Goal: Obtain resource: Obtain resource

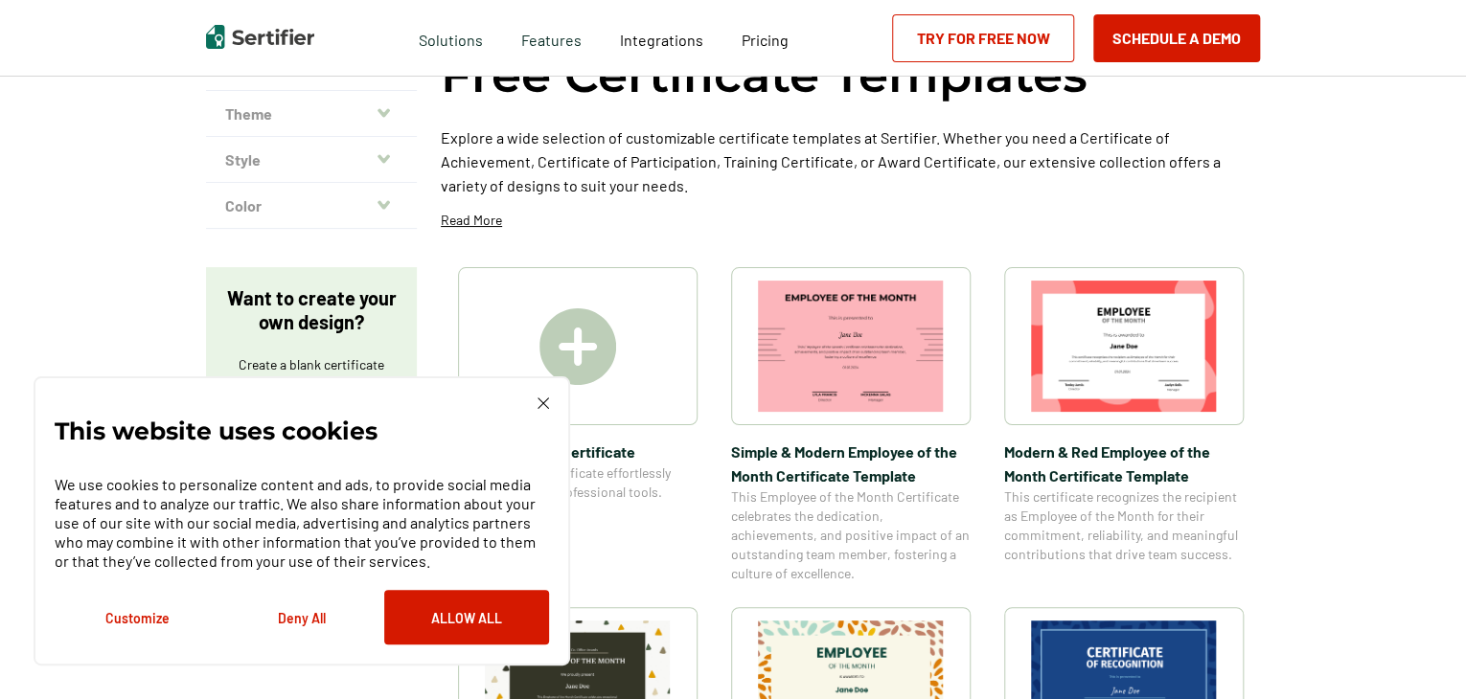
scroll to position [272, 0]
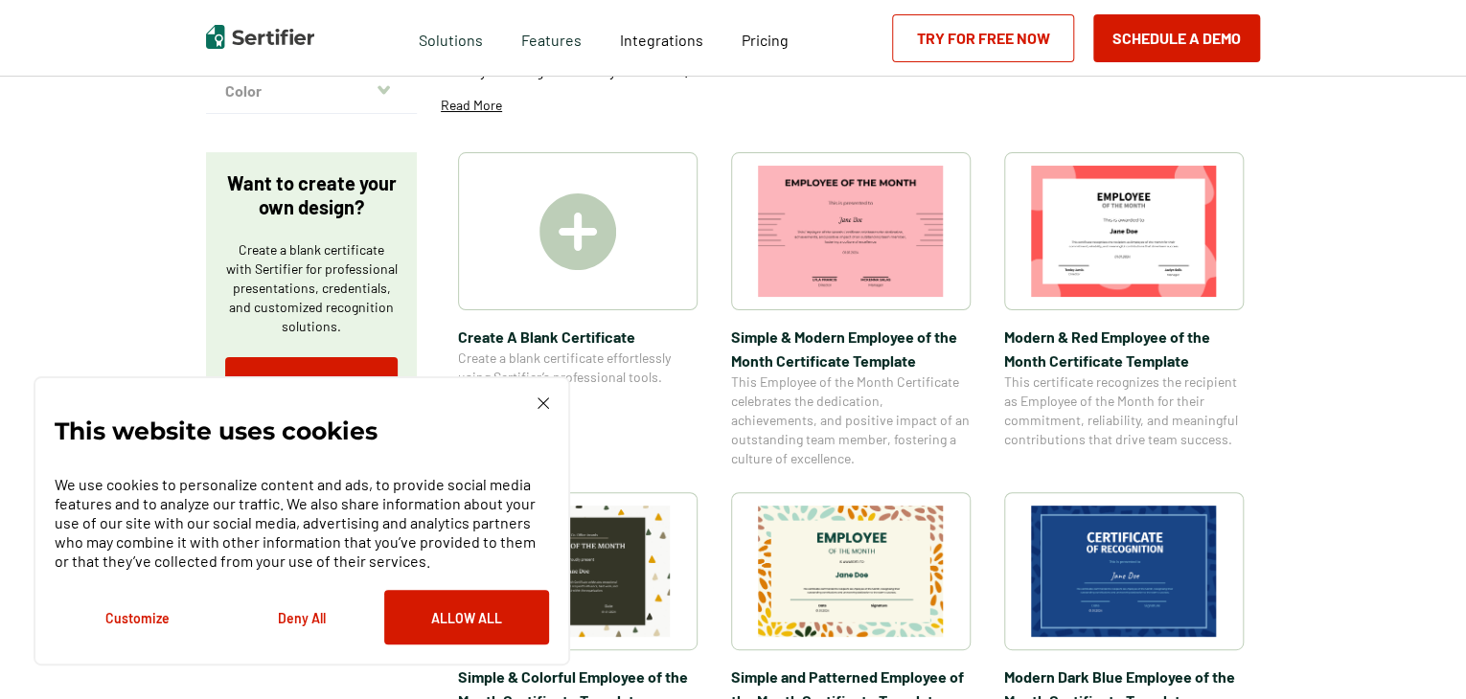
click at [305, 618] on button "Deny All" at bounding box center [301, 617] width 165 height 55
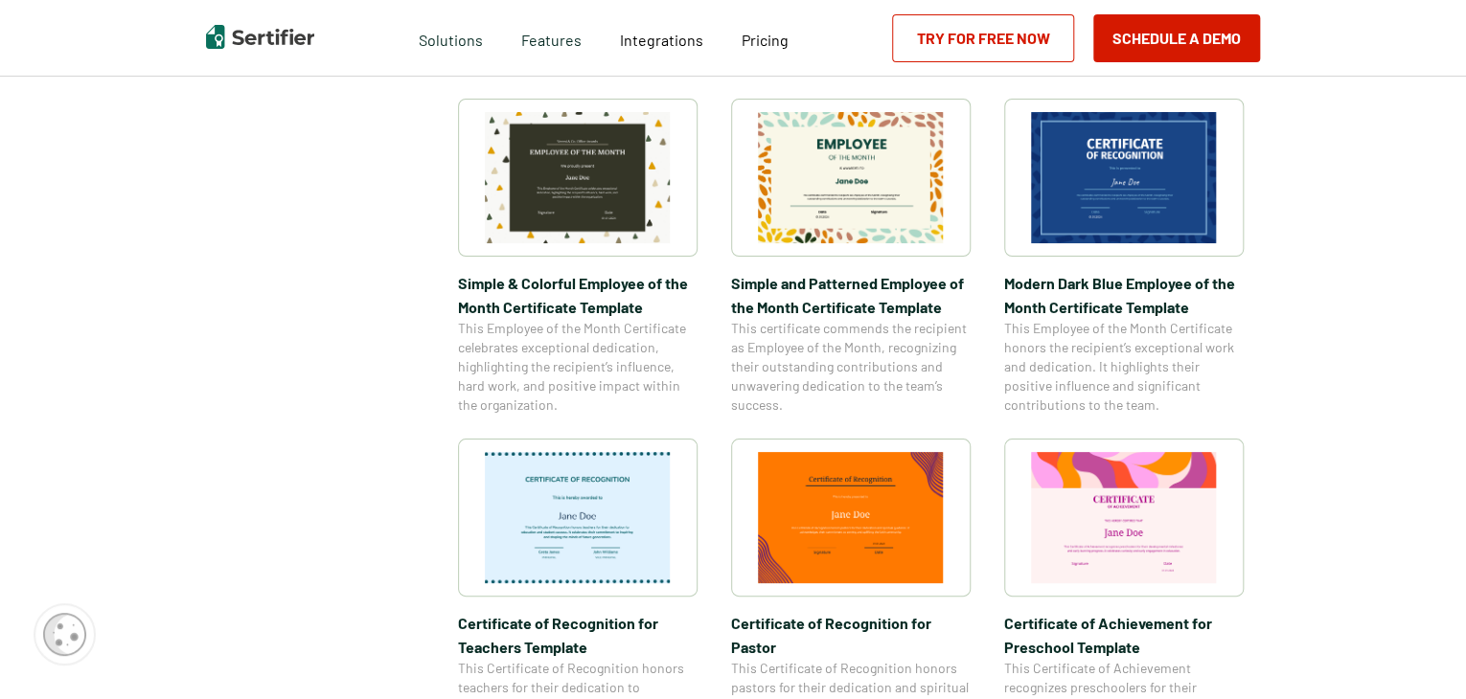
scroll to position [665, 0]
click at [911, 313] on span "Simple and Patterned Employee of the Month Certificate Template" at bounding box center [850, 296] width 239 height 48
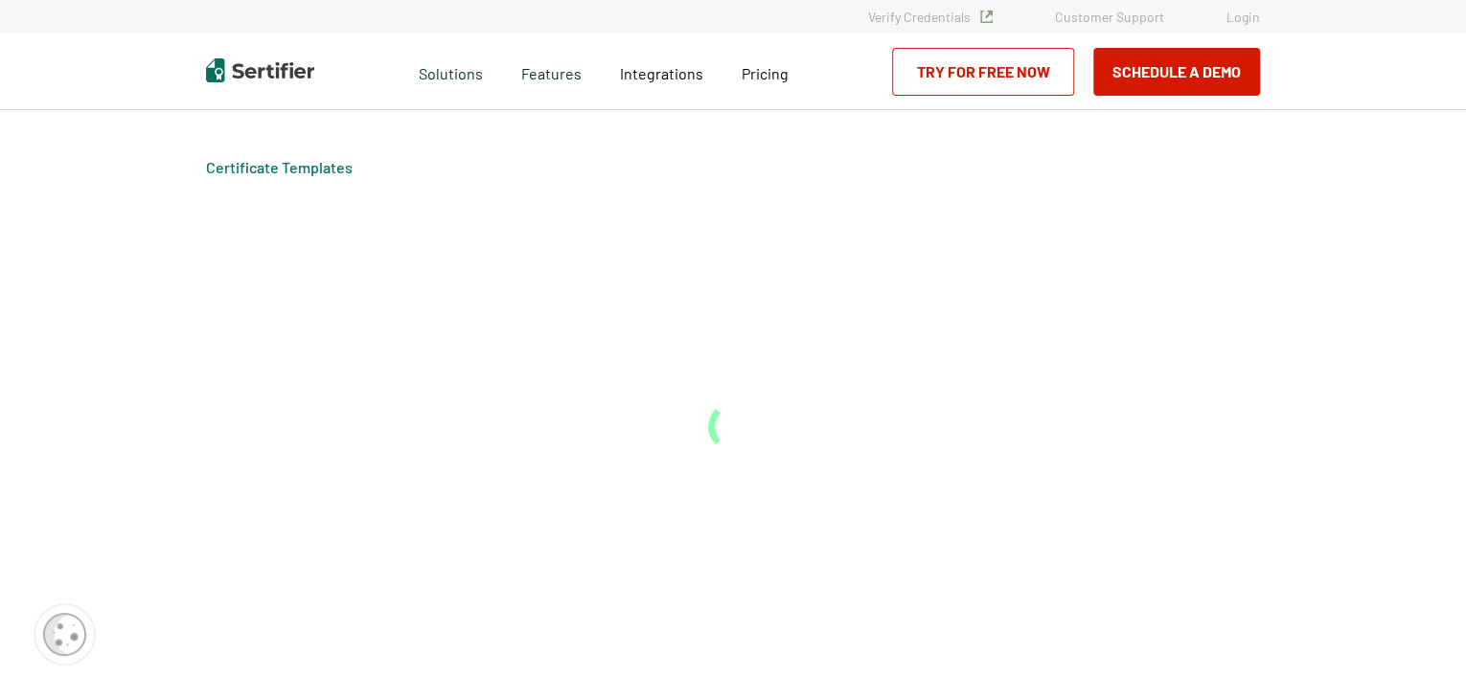
click at [911, 313] on div "Certificate Templates" at bounding box center [732, 404] width 1149 height 589
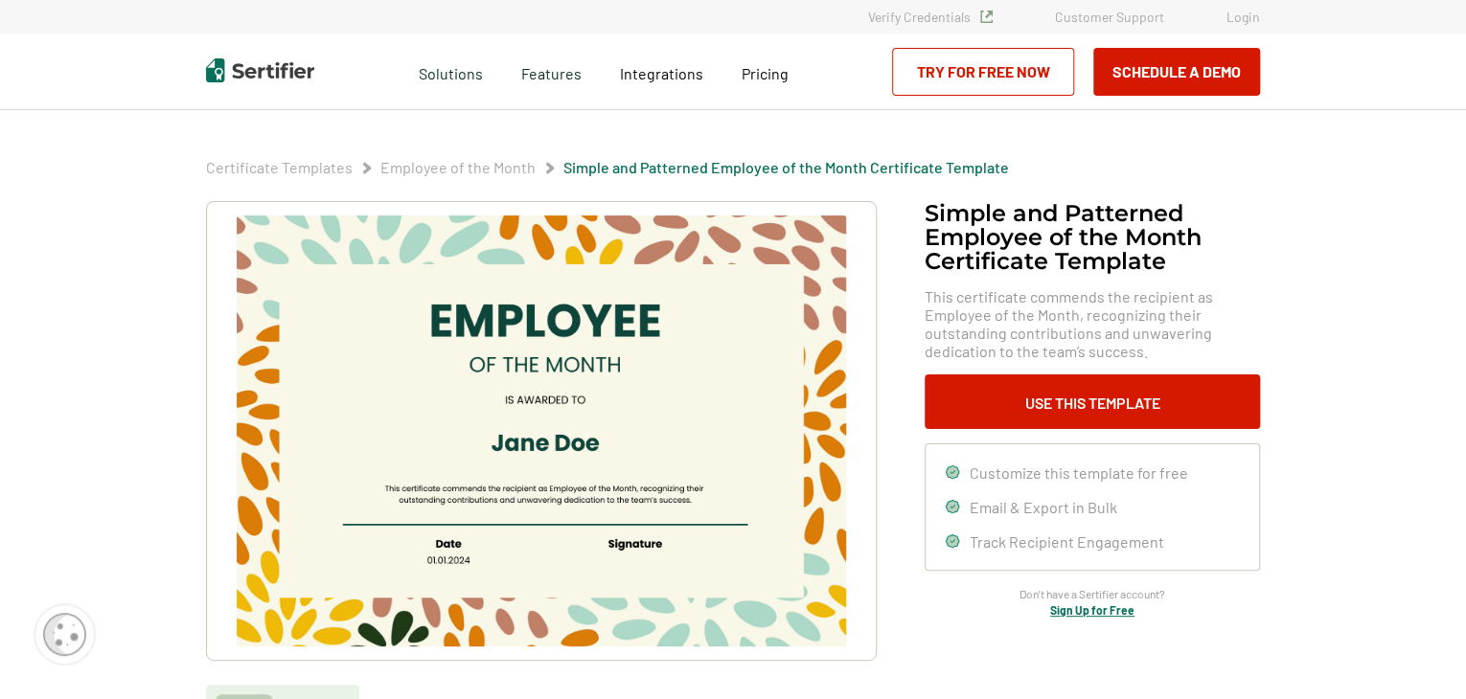
click at [913, 304] on div "Simple and Patterned Employee of the Month Certificate Template This certificat…" at bounding box center [733, 481] width 1054 height 560
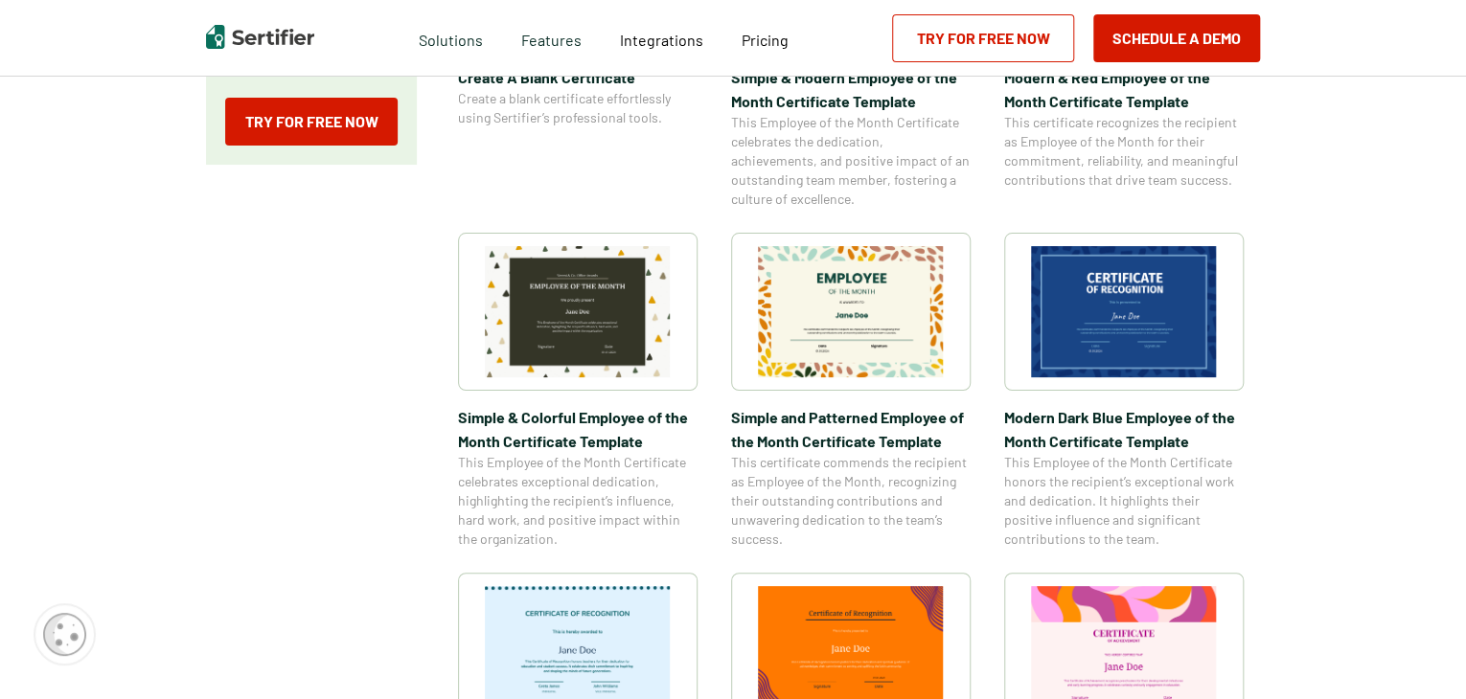
scroll to position [531, 0]
click at [857, 352] on img at bounding box center [851, 312] width 186 height 131
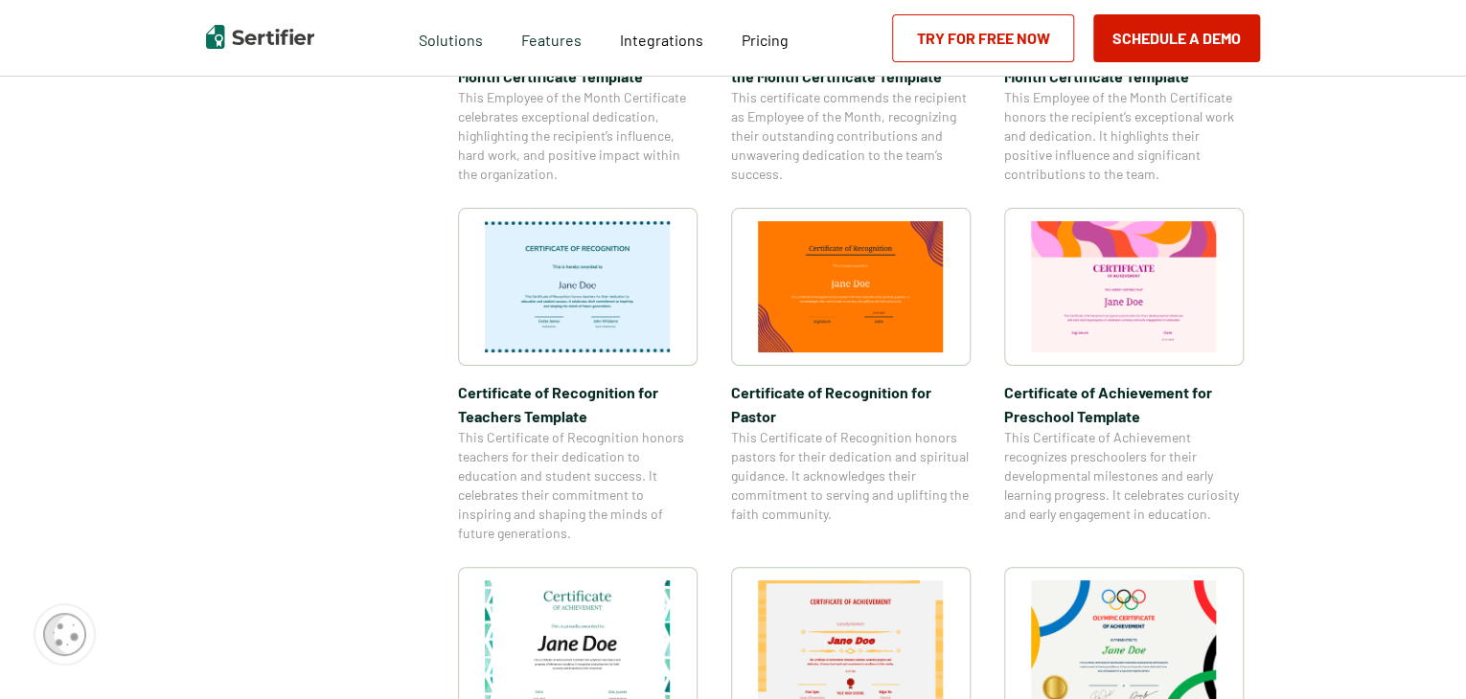
scroll to position [1111, 0]
click at [1146, 580] on img at bounding box center [1124, 645] width 186 height 131
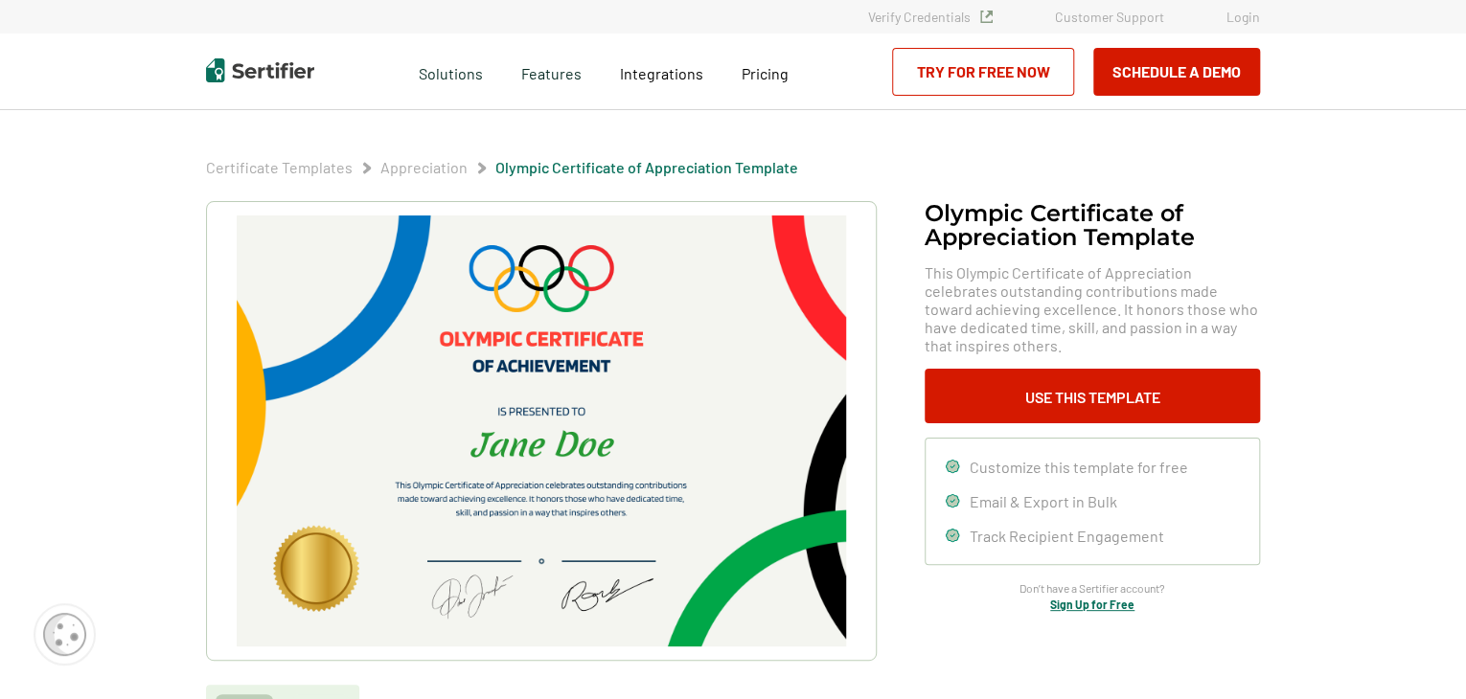
click at [740, 451] on img at bounding box center [541, 431] width 609 height 431
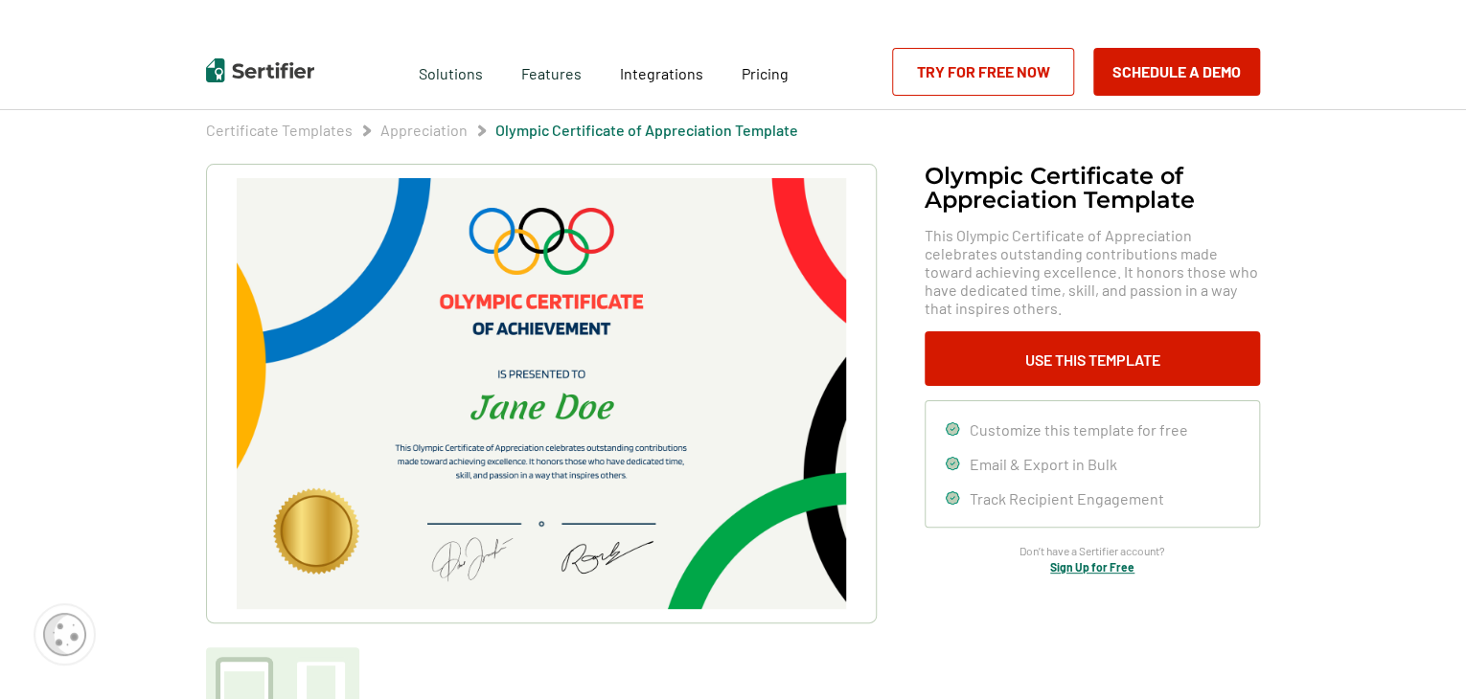
scroll to position [66, 0]
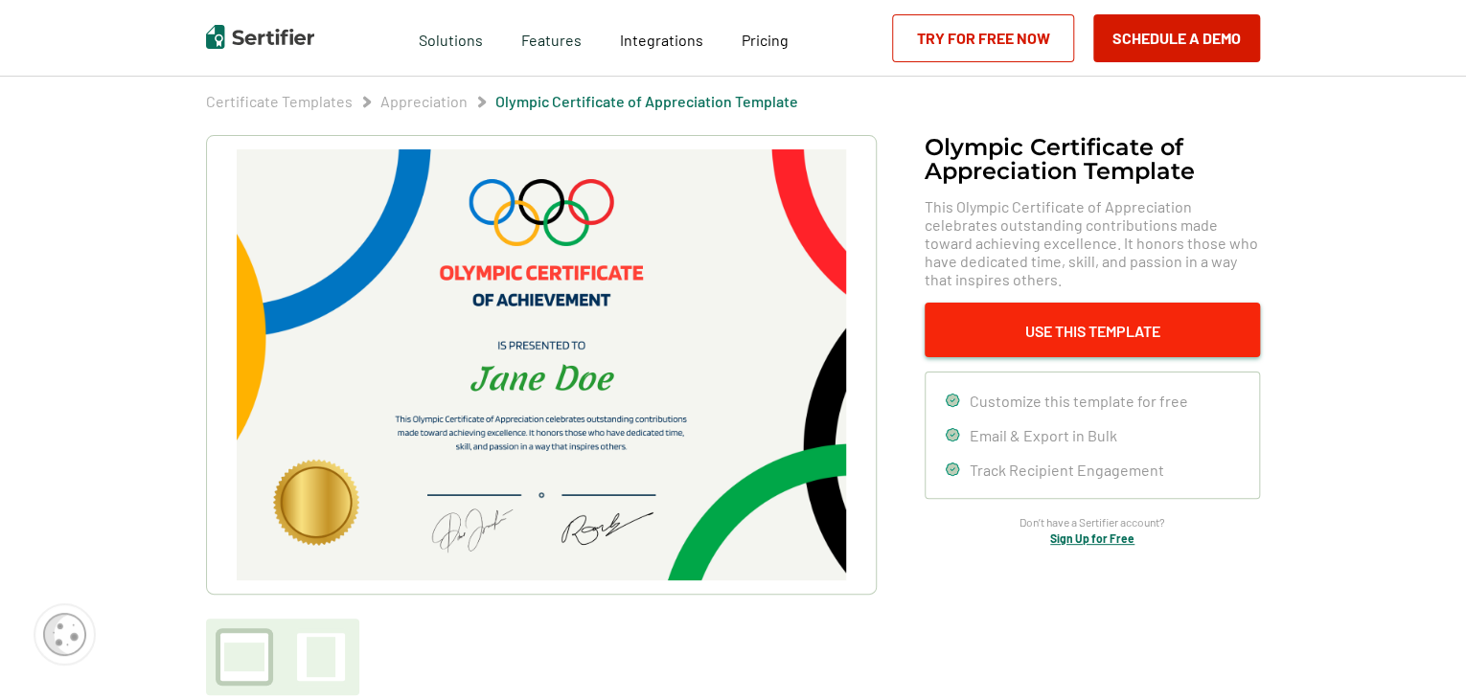
click at [1066, 332] on button "Use This Template" at bounding box center [1091, 330] width 335 height 55
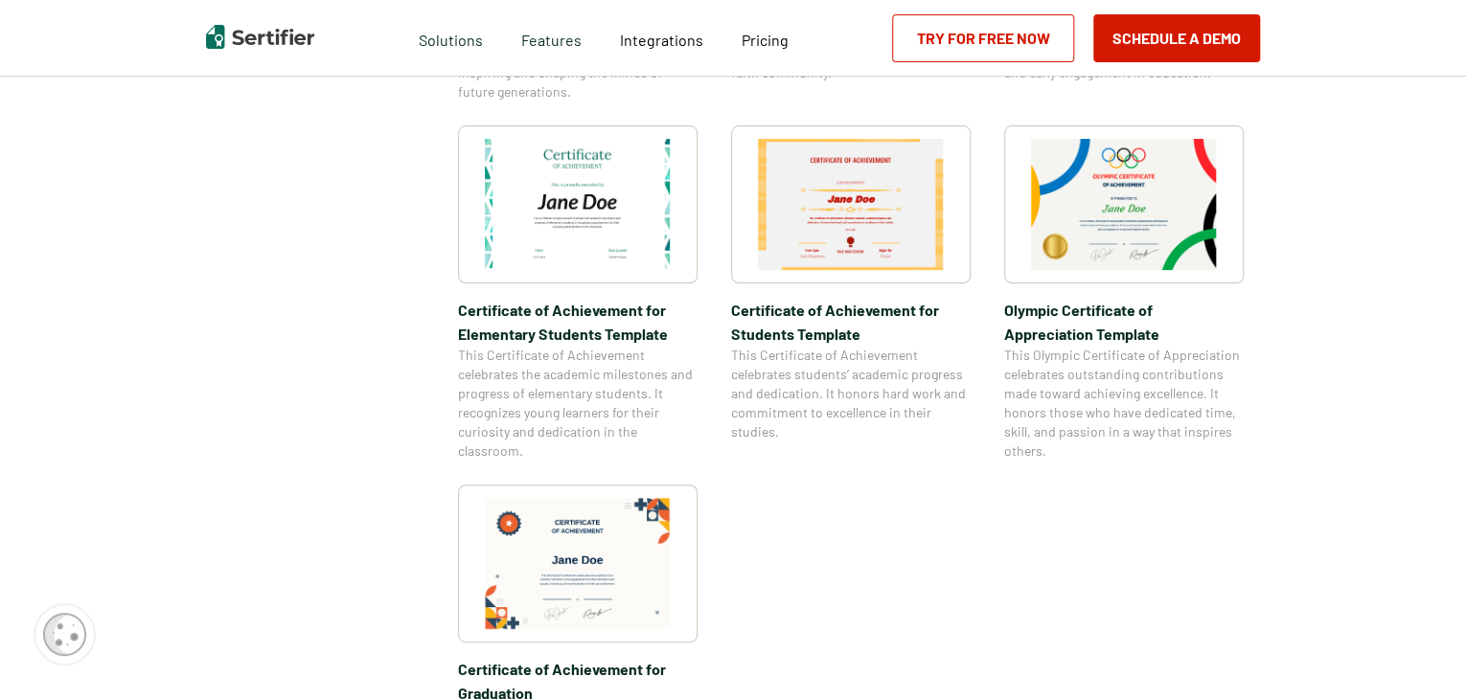
scroll to position [1324, 0]
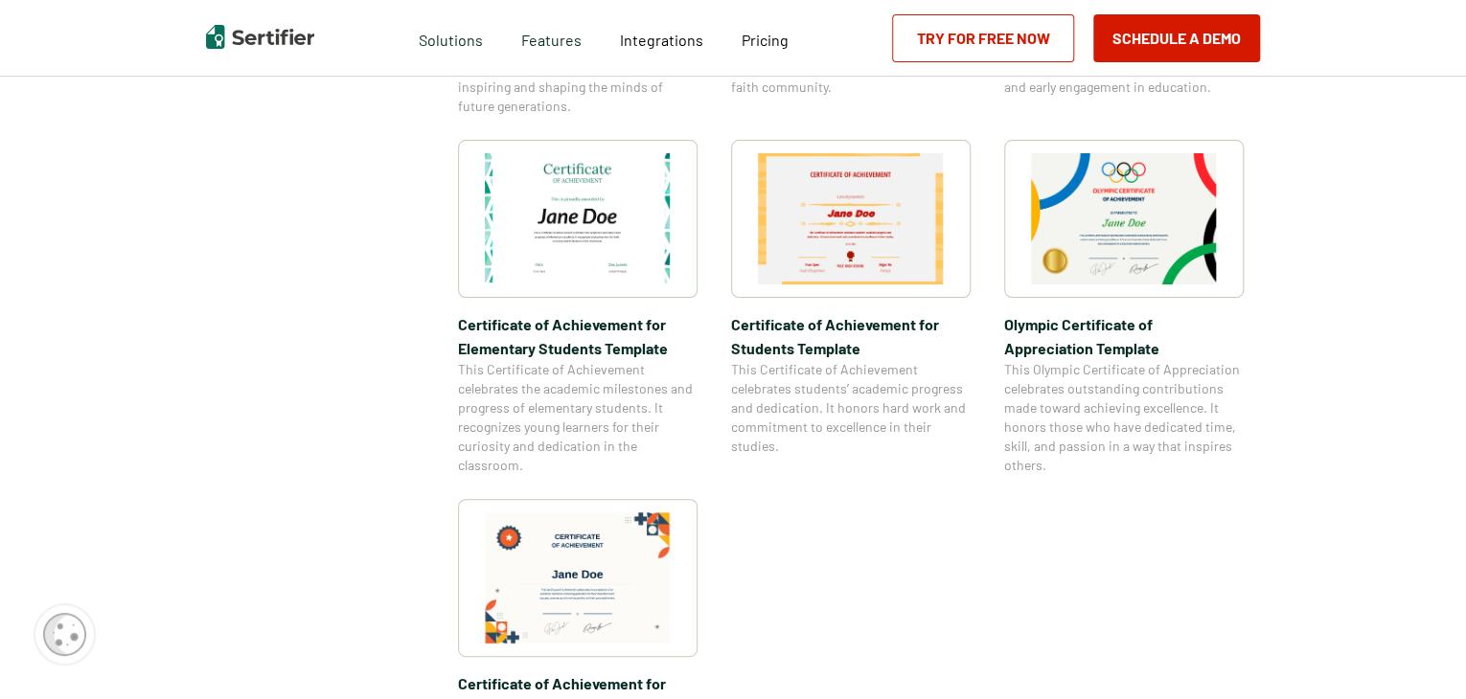
click at [632, 257] on img at bounding box center [578, 218] width 186 height 131
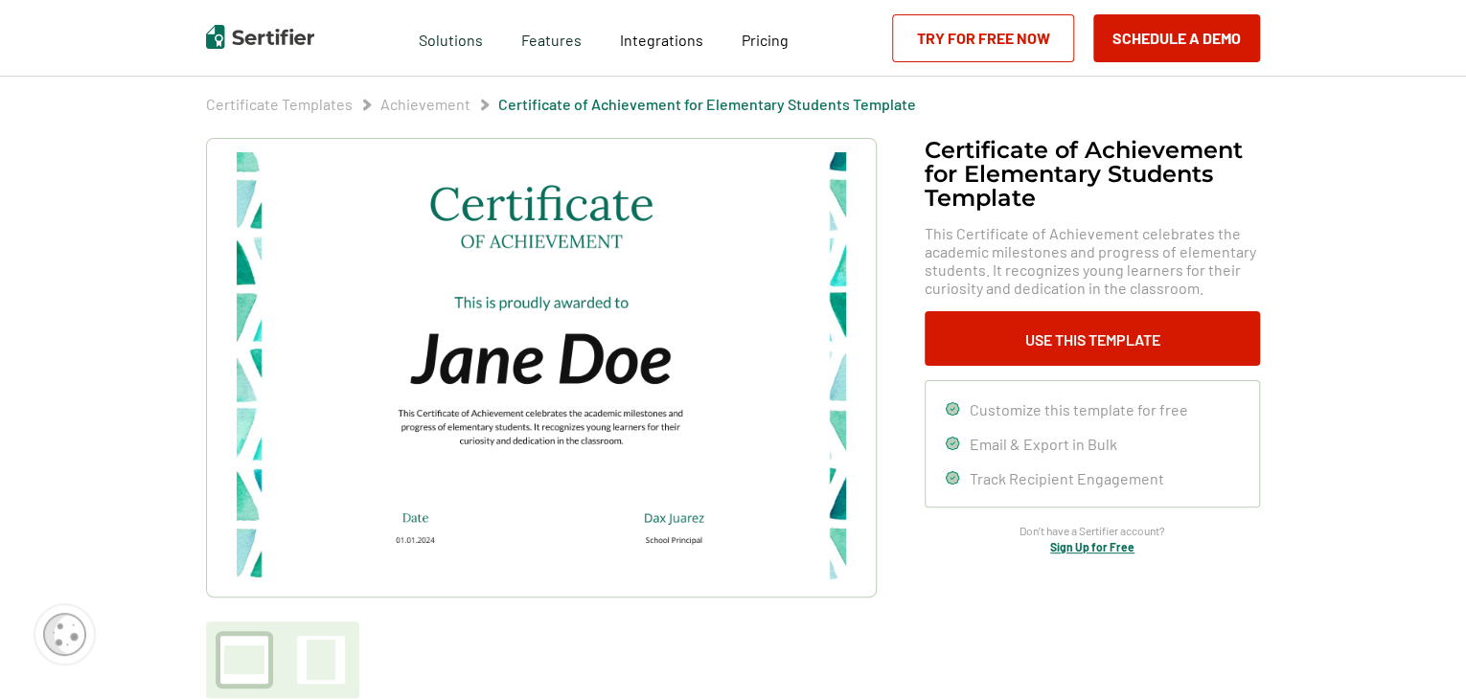
scroll to position [64, 0]
click at [808, 498] on img at bounding box center [541, 366] width 609 height 431
drag, startPoint x: 808, startPoint y: 498, endPoint x: 168, endPoint y: 166, distance: 721.9
click at [168, 166] on div "Certificate Templates Achievement Certificate of Achievement for Elementary Stu…" at bounding box center [732, 595] width 1149 height 1099
drag, startPoint x: 131, startPoint y: 152, endPoint x: 156, endPoint y: 124, distance: 38.0
